Goal: Book appointment/travel/reservation

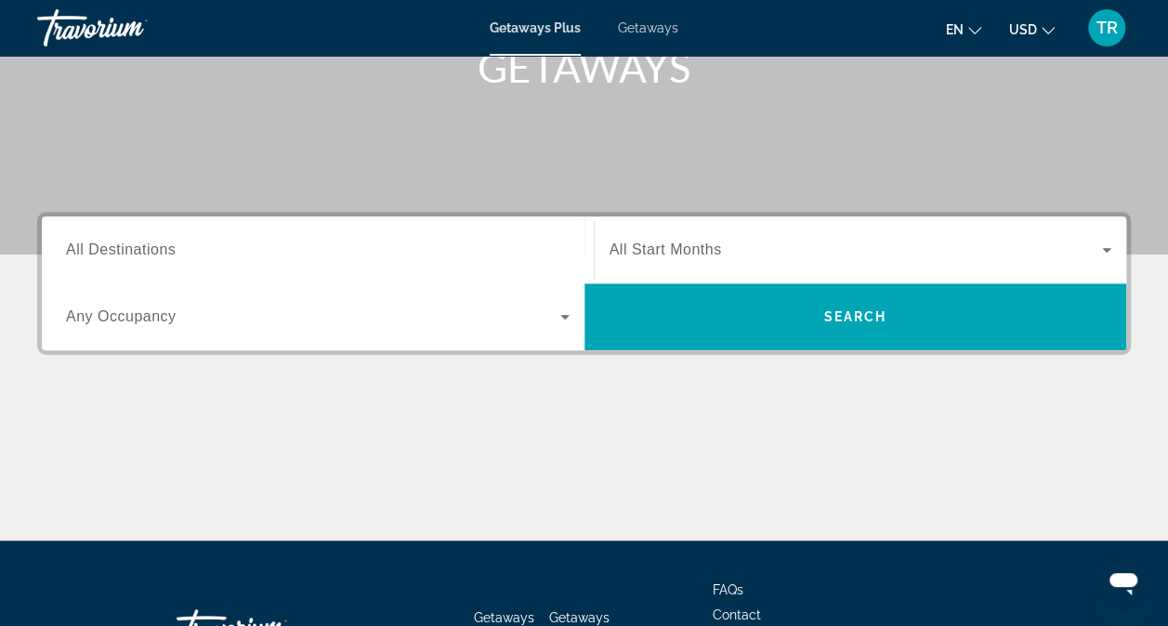
scroll to position [307, 0]
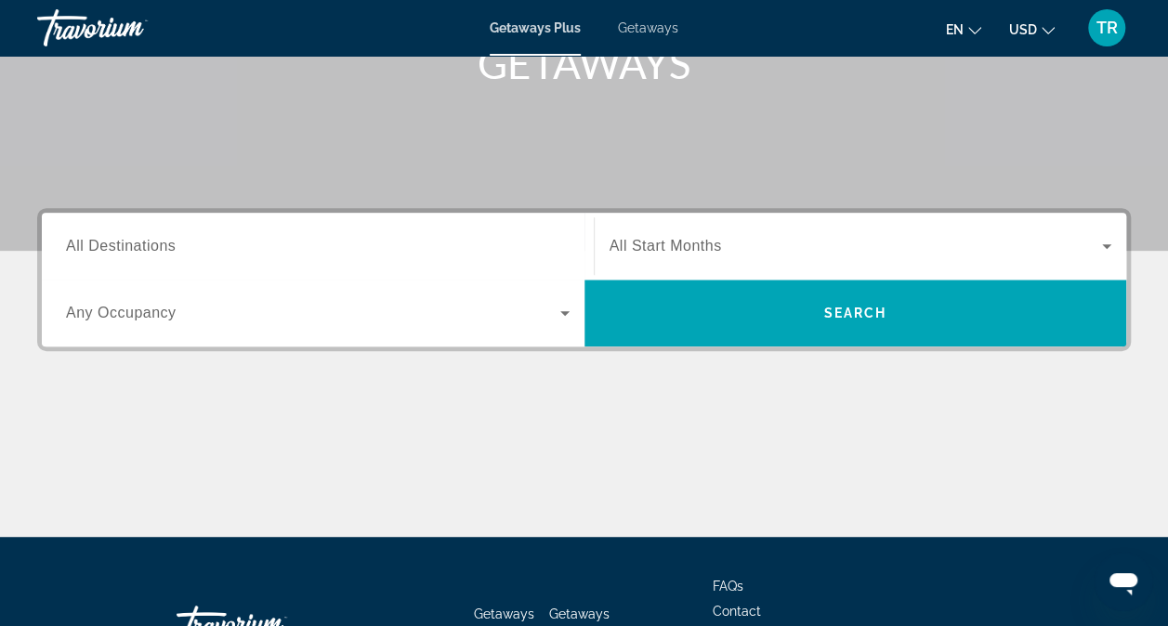
click at [145, 249] on span "All Destinations" at bounding box center [121, 246] width 110 height 16
click at [145, 249] on input "Destination All Destinations" at bounding box center [318, 247] width 504 height 22
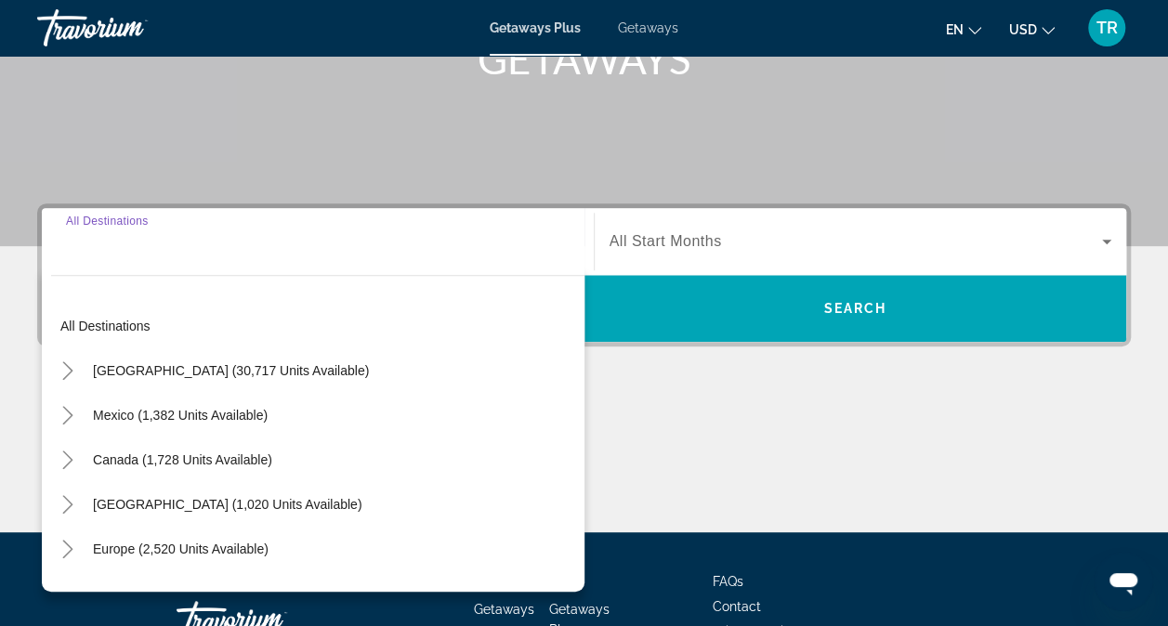
scroll to position [444, 0]
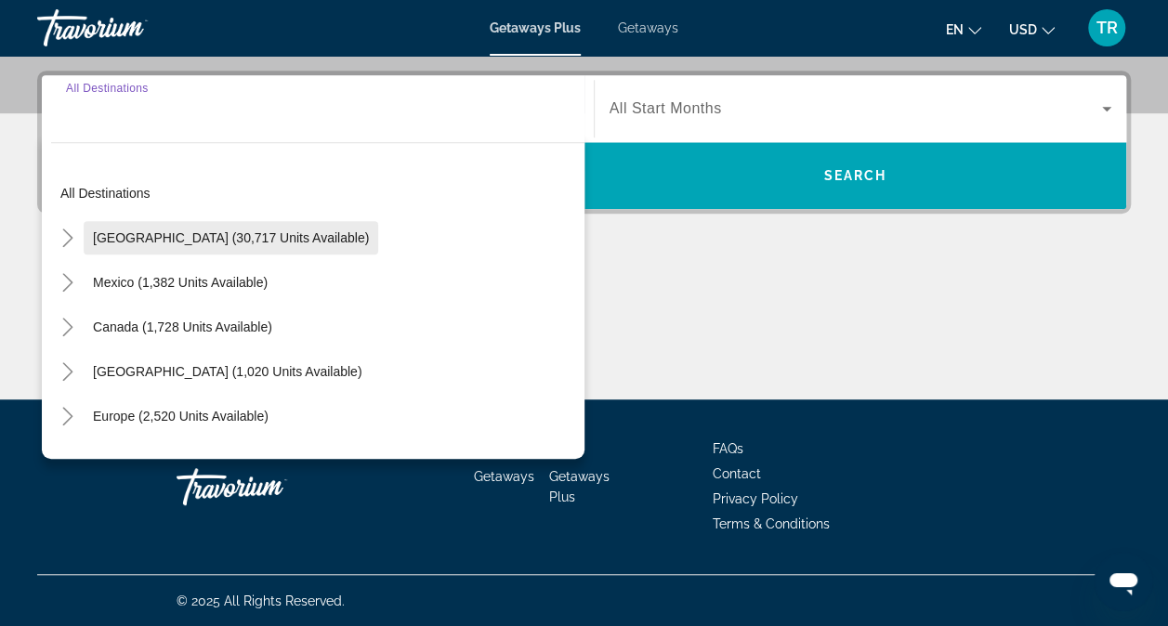
click at [312, 245] on span "Search widget" at bounding box center [231, 238] width 295 height 45
type input "**********"
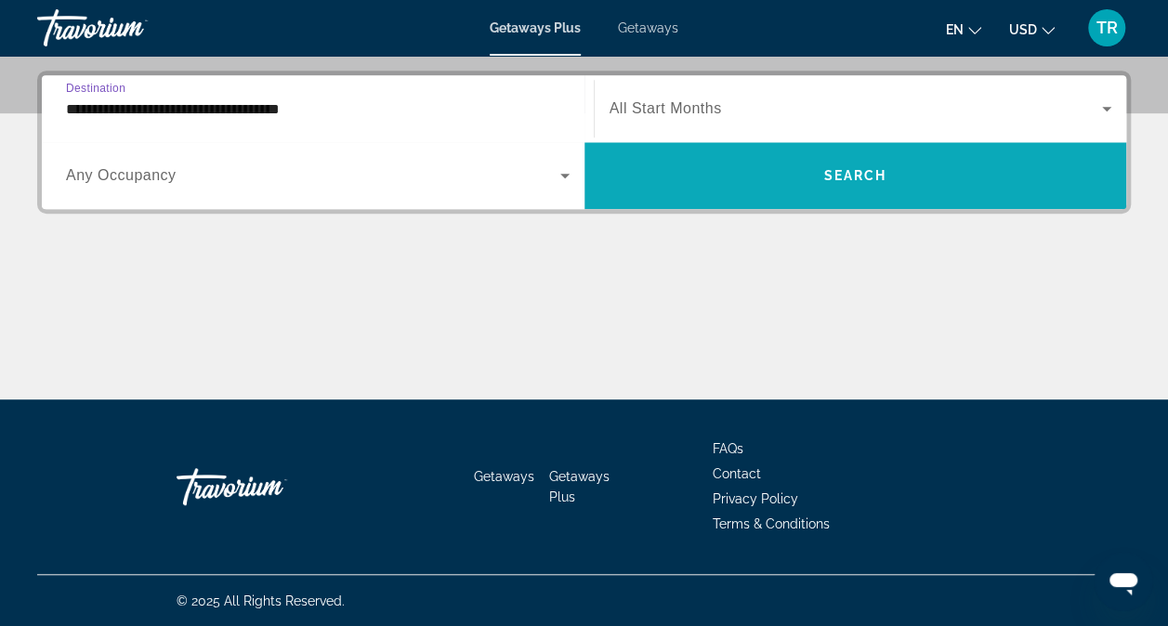
click at [801, 182] on span "Search widget" at bounding box center [855, 175] width 543 height 45
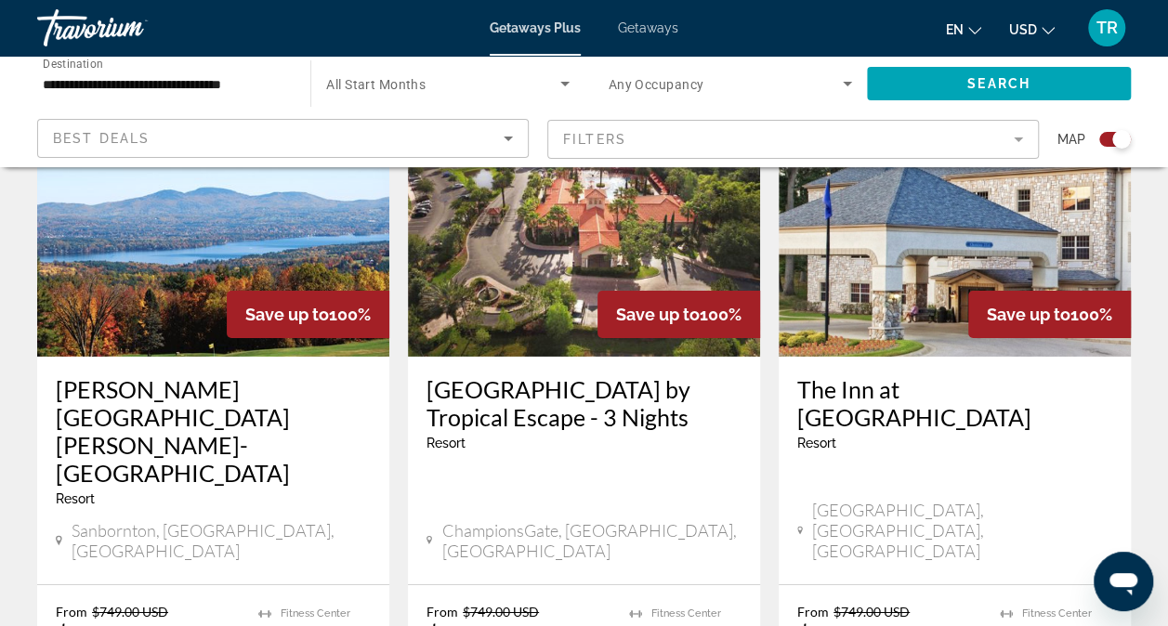
scroll to position [2935, 0]
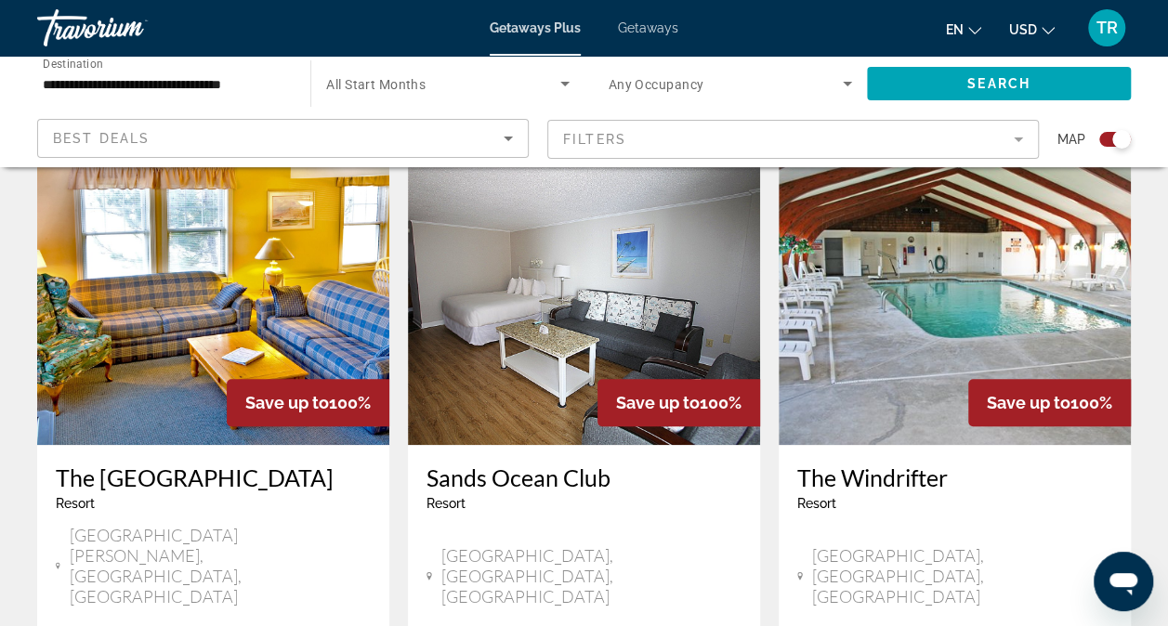
scroll to position [675, 0]
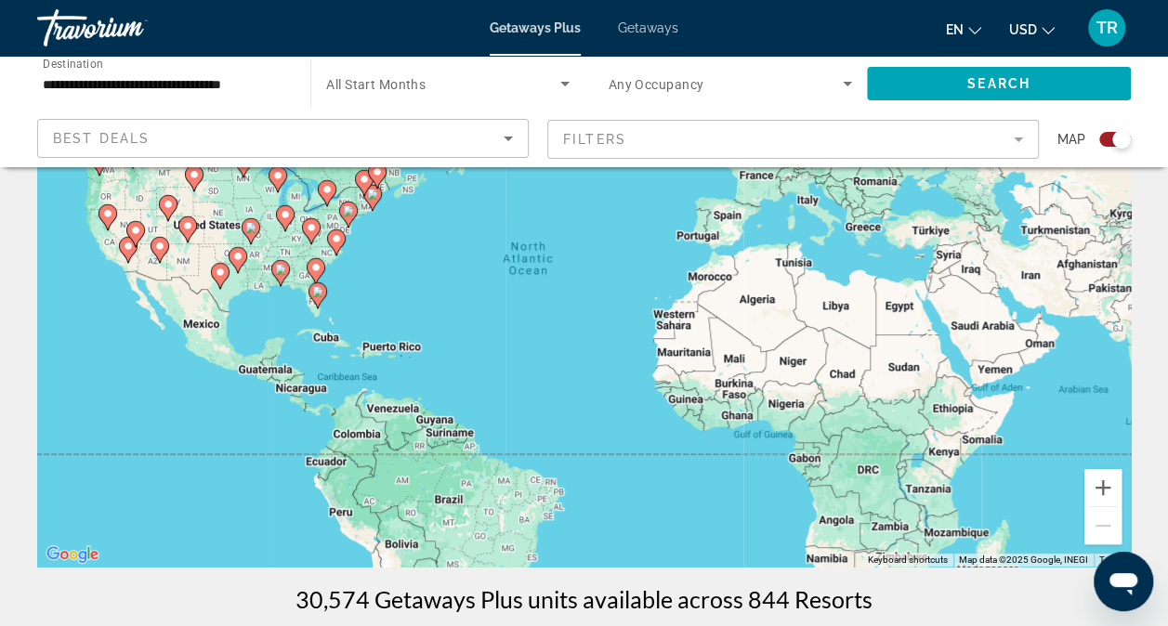
scroll to position [0, 0]
